Goal: Information Seeking & Learning: Learn about a topic

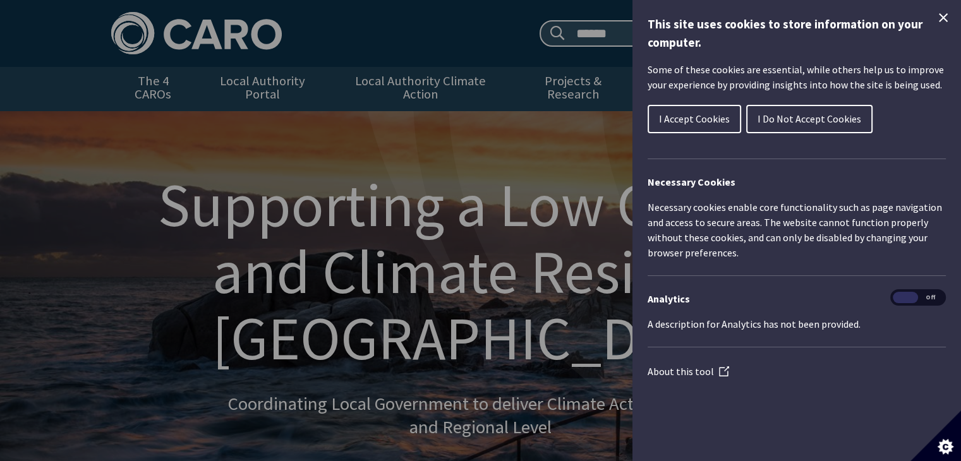
click at [708, 118] on span "I Accept Cookies" at bounding box center [694, 118] width 71 height 13
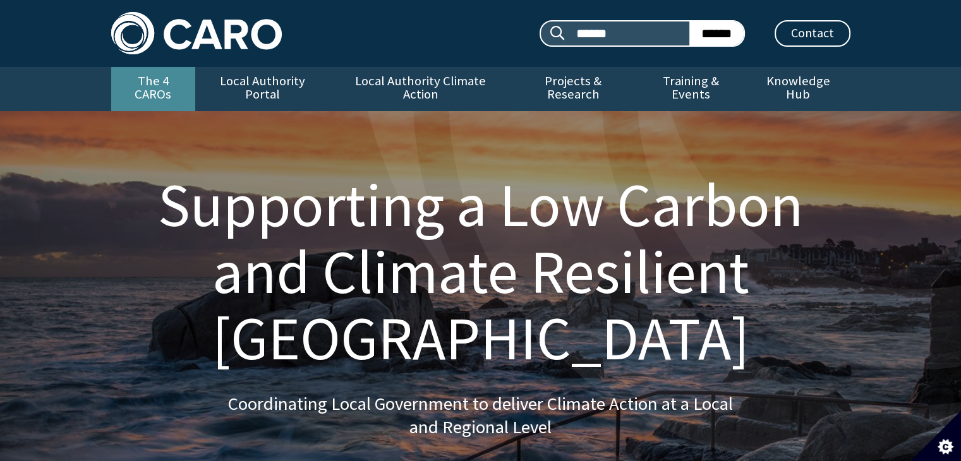
click at [159, 75] on link "The 4 CAROs" at bounding box center [153, 89] width 84 height 44
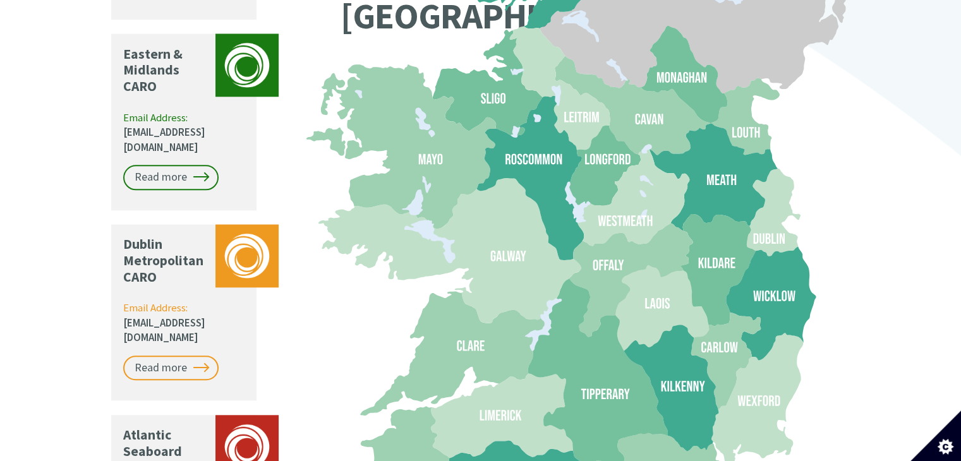
scroll to position [1200, 0]
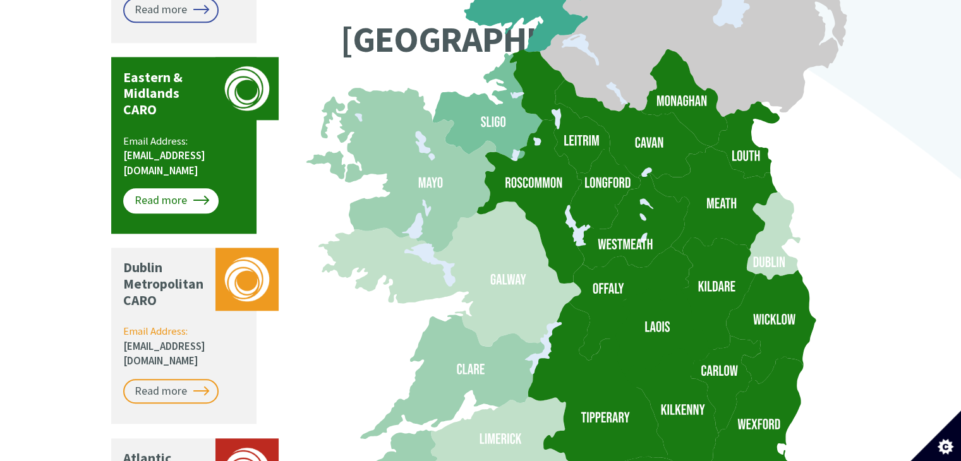
click at [164, 188] on link "Read more" at bounding box center [170, 200] width 95 height 25
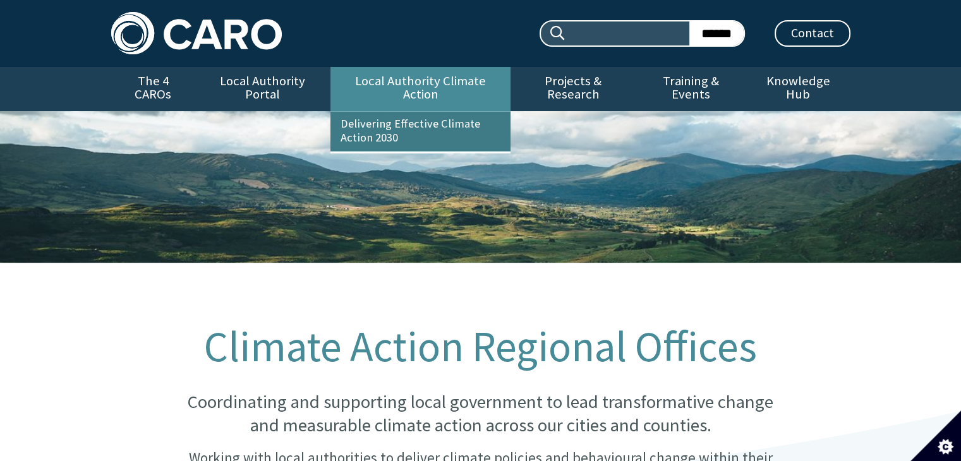
click at [407, 112] on link "Delivering Effective Climate Action 2030" at bounding box center [421, 131] width 180 height 39
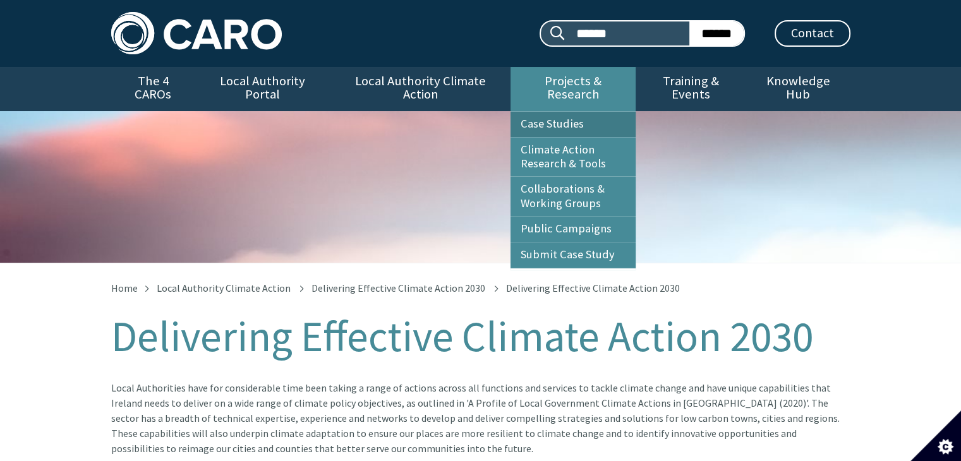
click at [533, 112] on link "Case Studies" at bounding box center [573, 124] width 125 height 25
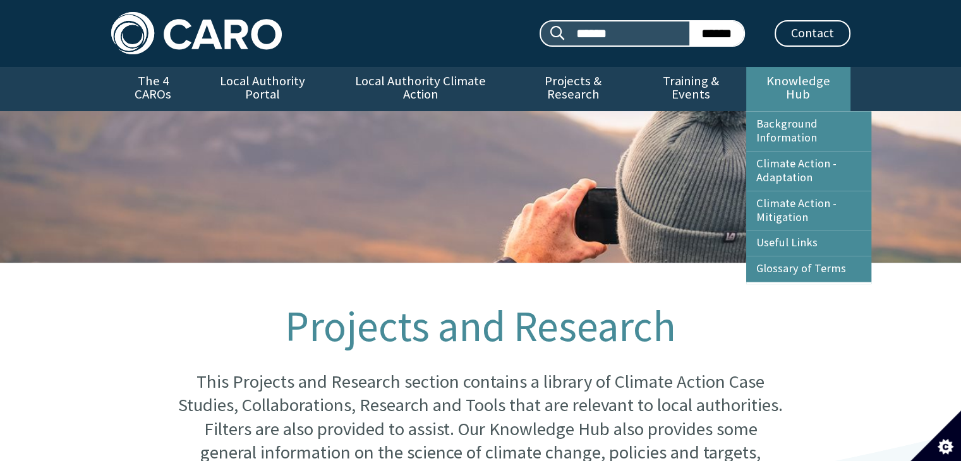
click at [794, 76] on link "Knowledge Hub" at bounding box center [798, 89] width 104 height 44
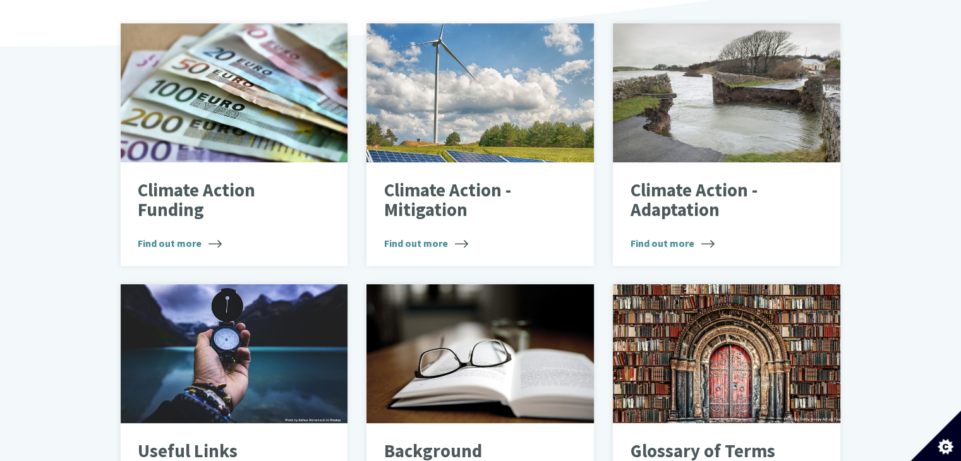
scroll to position [441, 0]
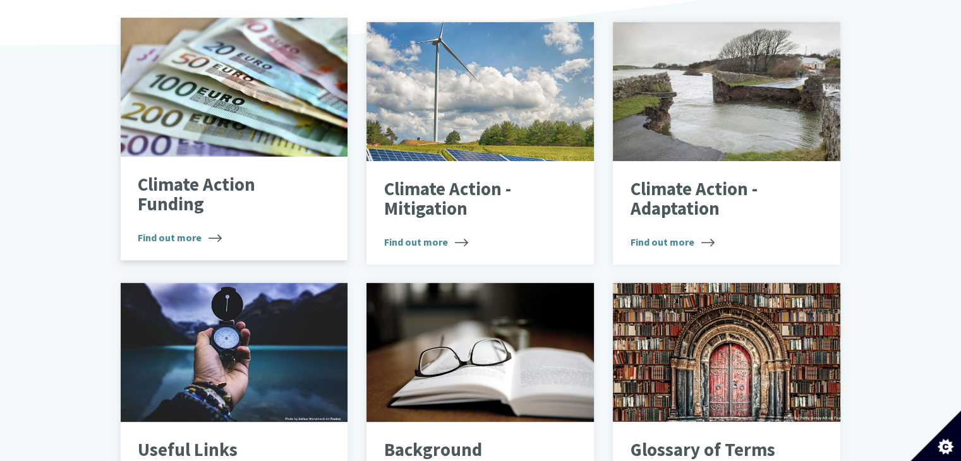
click at [191, 230] on span "Find out more" at bounding box center [180, 237] width 84 height 15
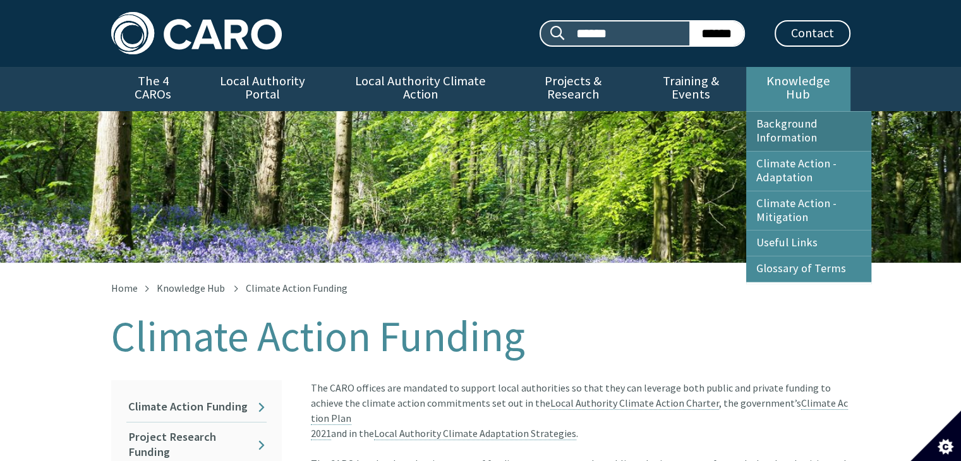
click at [791, 122] on link "Background Information" at bounding box center [808, 131] width 125 height 39
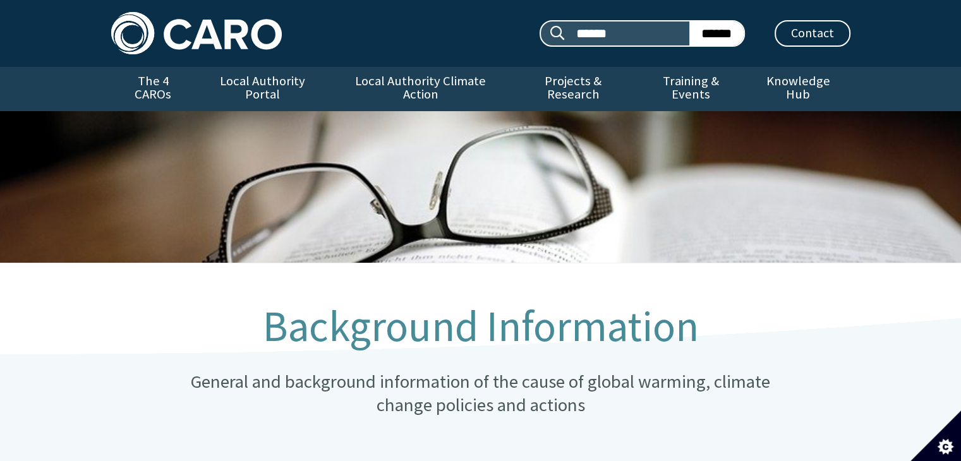
click at [179, 42] on img at bounding box center [196, 33] width 171 height 42
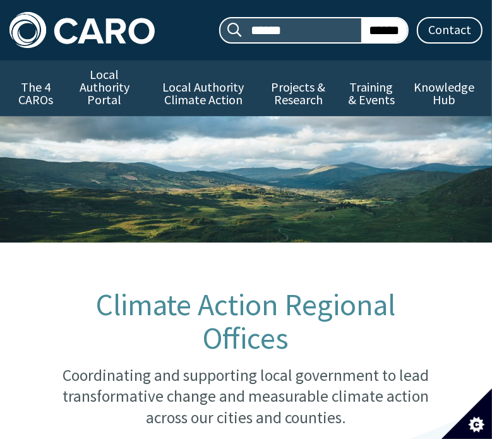
click at [133, 30] on img at bounding box center [81, 30] width 145 height 36
